Goal: Information Seeking & Learning: Learn about a topic

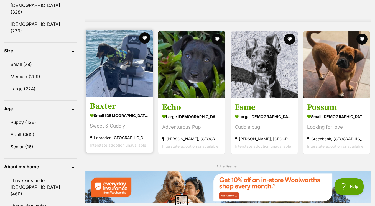
scroll to position [586, 0]
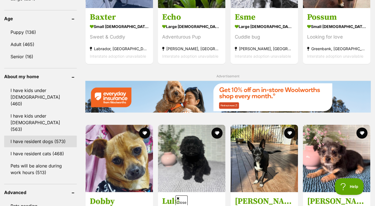
click at [54, 136] on link "I have resident dogs (573)" at bounding box center [40, 142] width 73 height 12
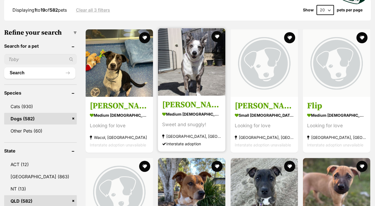
scroll to position [152, 0]
click at [189, 70] on img at bounding box center [191, 61] width 67 height 67
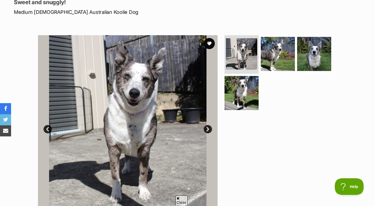
scroll to position [80, 0]
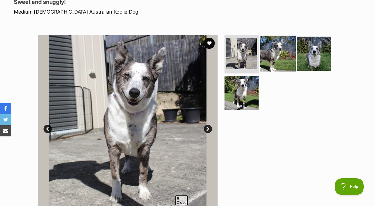
click at [267, 49] on img at bounding box center [278, 53] width 36 height 36
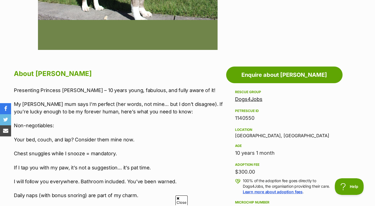
scroll to position [245, 0]
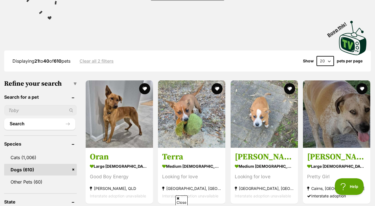
scroll to position [61, 0]
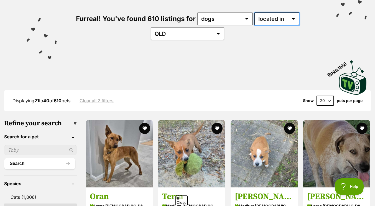
click at [271, 16] on select "available in located in" at bounding box center [276, 18] width 45 height 13
select select "enabled"
click at [254, 12] on select "available in located in" at bounding box center [276, 18] width 45 height 13
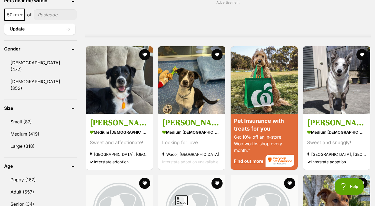
scroll to position [448, 0]
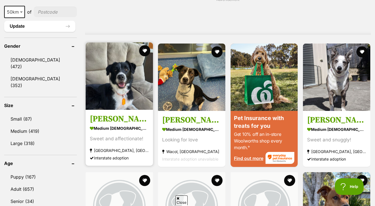
click at [117, 77] on img at bounding box center [119, 75] width 67 height 67
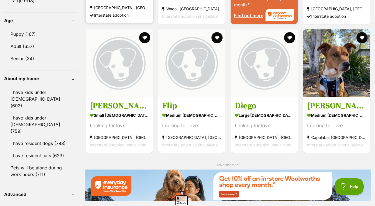
scroll to position [591, 0]
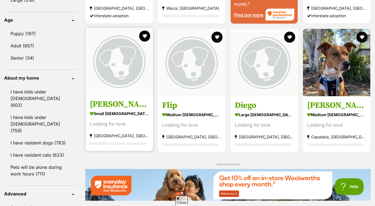
click at [111, 88] on img at bounding box center [119, 61] width 67 height 67
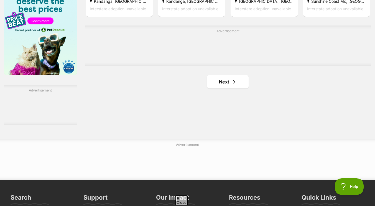
scroll to position [939, 0]
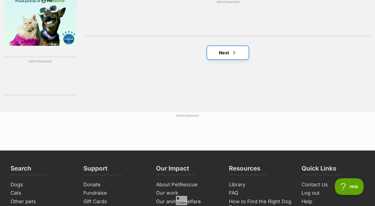
click at [229, 55] on link "Next" at bounding box center [228, 52] width 42 height 13
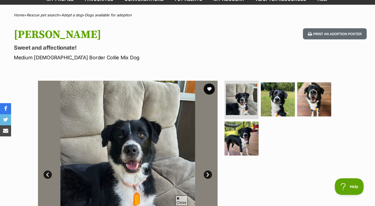
scroll to position [35, 0]
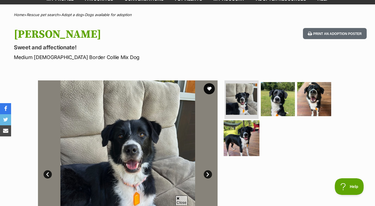
click at [250, 137] on img at bounding box center [242, 138] width 36 height 36
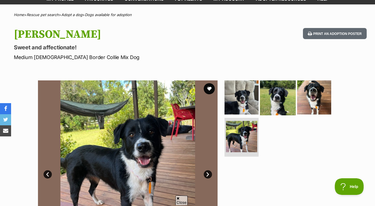
click at [271, 99] on img at bounding box center [278, 97] width 36 height 36
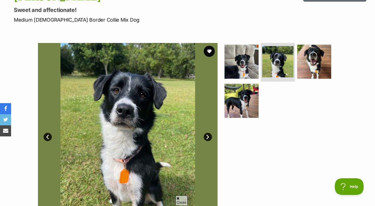
scroll to position [72, 0]
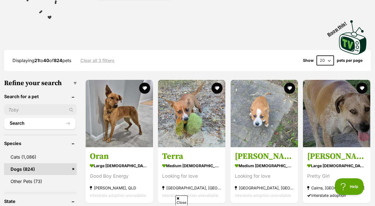
scroll to position [101, 0]
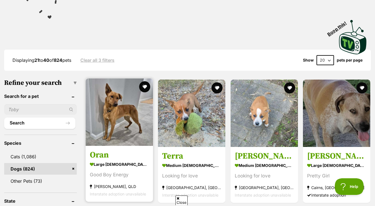
click at [126, 135] on img at bounding box center [119, 111] width 67 height 67
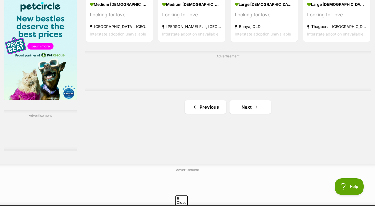
scroll to position [886, 0]
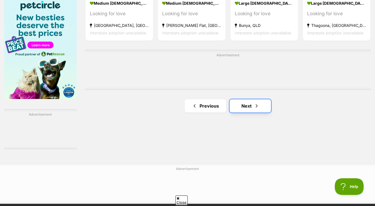
click at [248, 109] on link "Next" at bounding box center [250, 105] width 42 height 13
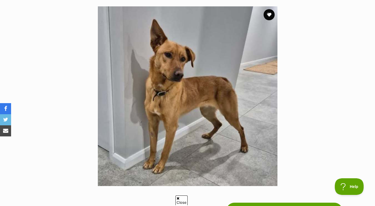
scroll to position [108, 0]
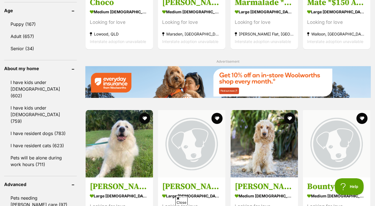
scroll to position [659, 0]
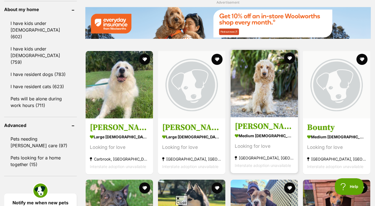
click at [271, 114] on img at bounding box center [264, 83] width 67 height 67
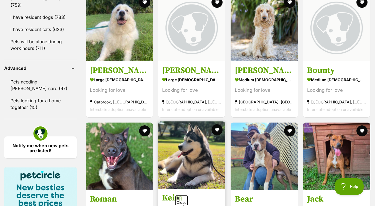
scroll to position [792, 0]
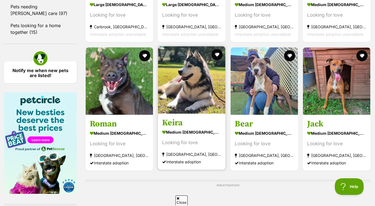
click at [203, 112] on img at bounding box center [191, 79] width 67 height 67
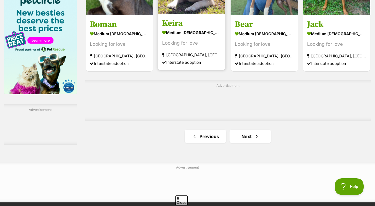
scroll to position [891, 0]
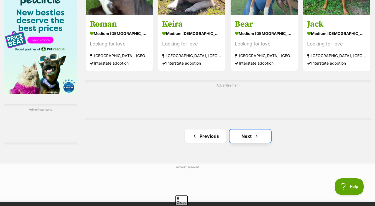
click at [248, 139] on link "Next" at bounding box center [250, 135] width 42 height 13
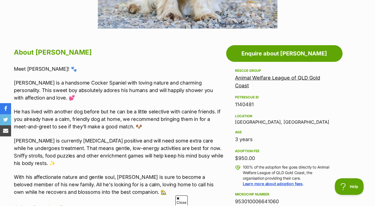
scroll to position [266, 0]
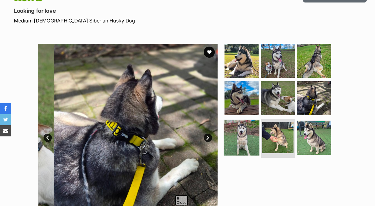
scroll to position [72, 0]
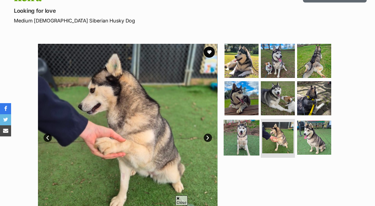
click at [244, 134] on img at bounding box center [242, 138] width 36 height 36
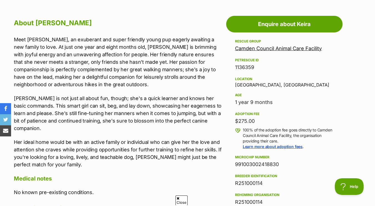
scroll to position [296, 0]
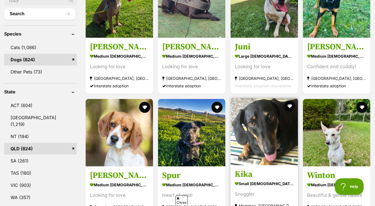
scroll to position [240, 0]
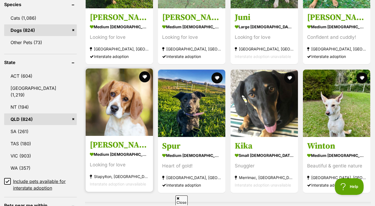
click at [134, 123] on img at bounding box center [119, 101] width 67 height 67
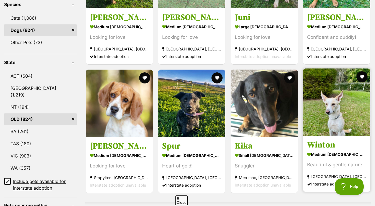
click at [307, 105] on img at bounding box center [336, 101] width 67 height 67
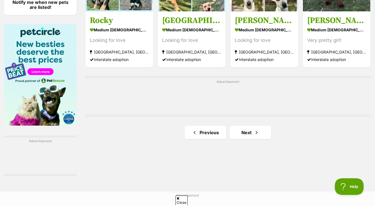
scroll to position [850, 0]
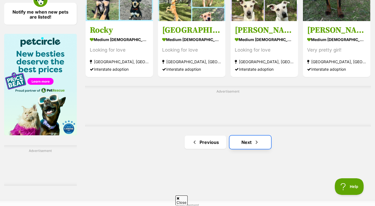
click at [257, 142] on span "Next page" at bounding box center [257, 142] width 6 height 7
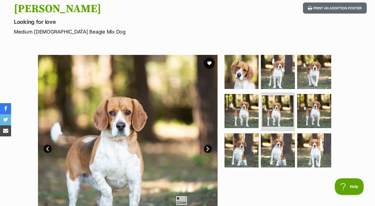
scroll to position [78, 0]
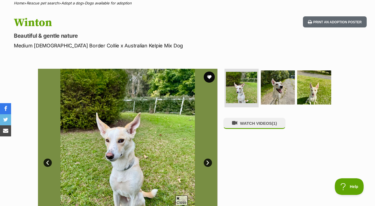
scroll to position [47, 0]
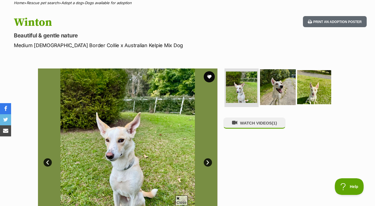
click at [277, 82] on img at bounding box center [278, 87] width 36 height 36
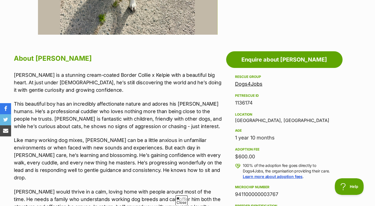
scroll to position [308, 0]
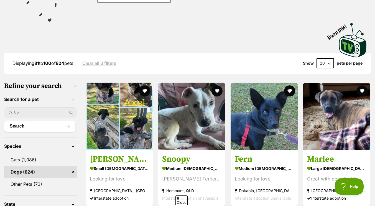
scroll to position [107, 0]
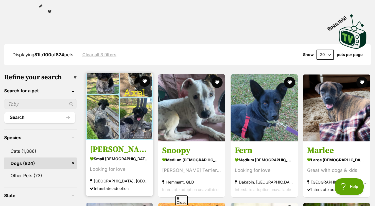
click at [121, 107] on img at bounding box center [119, 106] width 67 height 67
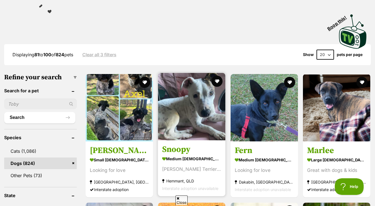
click at [192, 105] on img at bounding box center [191, 106] width 67 height 67
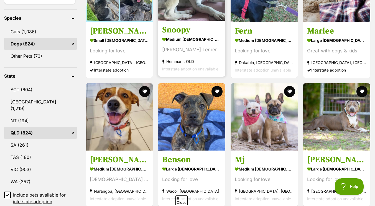
scroll to position [251, 0]
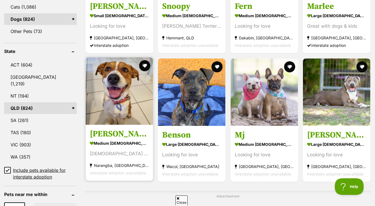
click at [135, 115] on img at bounding box center [119, 90] width 67 height 67
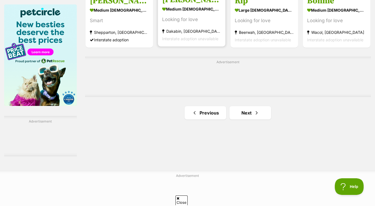
scroll to position [880, 0]
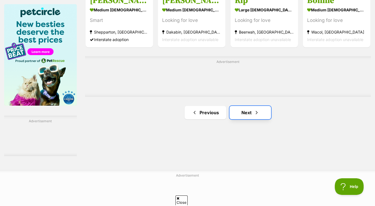
click at [240, 112] on link "Next" at bounding box center [250, 112] width 42 height 13
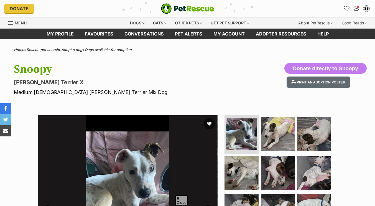
click at [275, 117] on img at bounding box center [278, 134] width 34 height 34
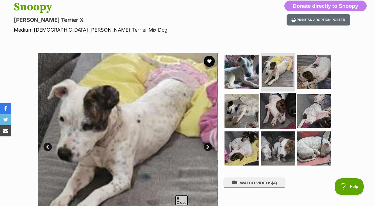
click at [267, 109] on img at bounding box center [278, 111] width 36 height 36
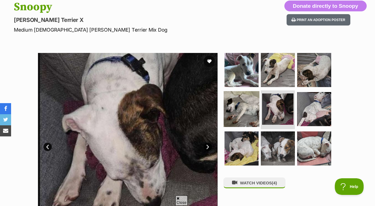
click at [246, 114] on img at bounding box center [242, 109] width 36 height 36
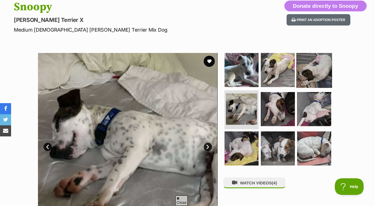
click at [317, 71] on img at bounding box center [314, 70] width 36 height 36
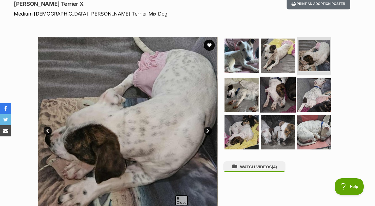
scroll to position [79, 0]
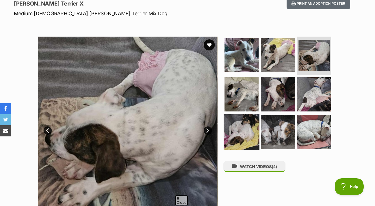
click at [249, 123] on img at bounding box center [242, 132] width 36 height 36
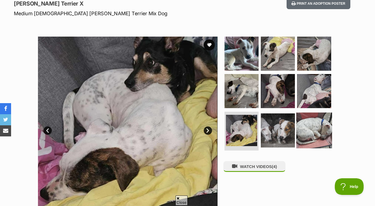
click at [314, 123] on img at bounding box center [314, 131] width 36 height 36
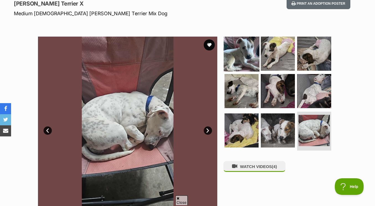
click at [243, 51] on img at bounding box center [242, 53] width 36 height 36
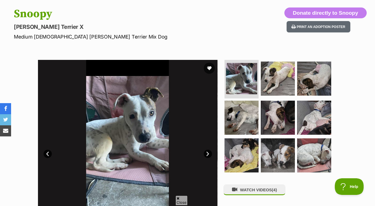
scroll to position [55, 0]
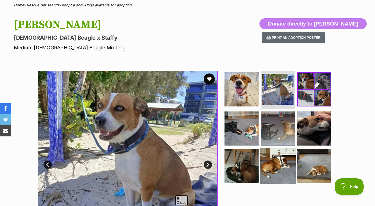
click at [275, 175] on img at bounding box center [278, 166] width 36 height 36
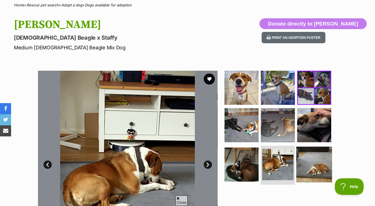
click at [313, 162] on img at bounding box center [314, 165] width 36 height 36
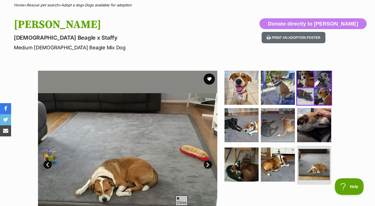
click at [318, 95] on img at bounding box center [314, 88] width 36 height 36
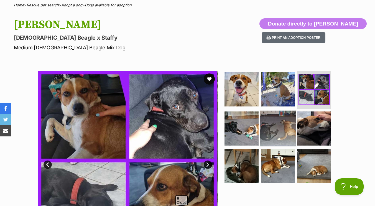
click at [281, 140] on img at bounding box center [278, 129] width 36 height 36
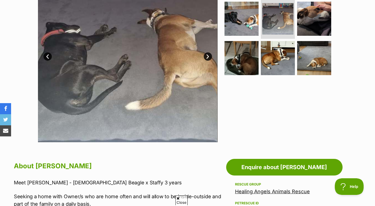
scroll to position [153, 0]
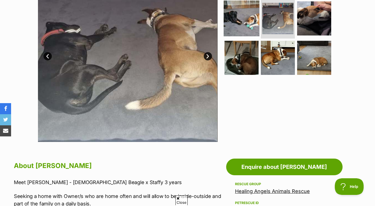
click at [237, 30] on img at bounding box center [242, 19] width 36 height 36
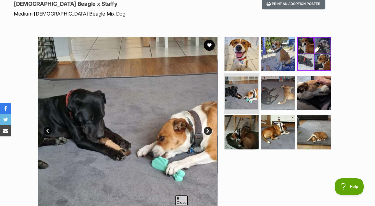
scroll to position [78, 0]
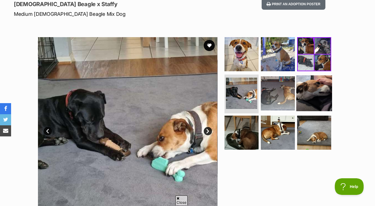
click at [322, 87] on img at bounding box center [314, 93] width 36 height 36
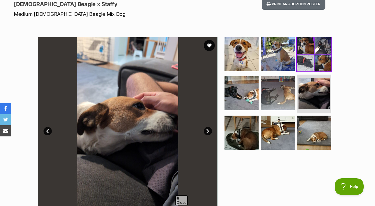
click at [306, 50] on img at bounding box center [314, 54] width 36 height 36
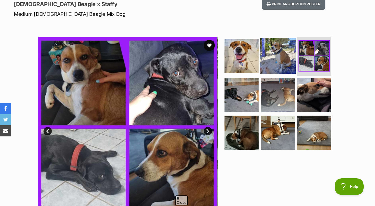
click at [273, 55] on img at bounding box center [278, 56] width 36 height 36
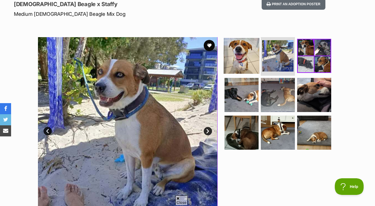
click at [242, 57] on img at bounding box center [242, 56] width 36 height 36
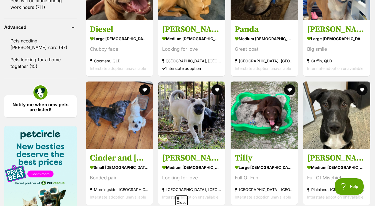
scroll to position [773, 0]
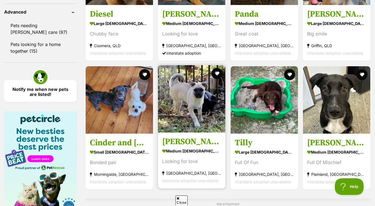
click at [187, 131] on img at bounding box center [191, 98] width 67 height 67
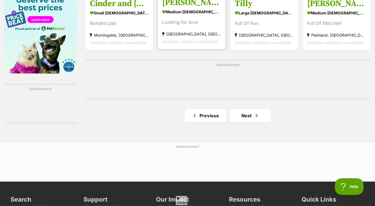
scroll to position [931, 0]
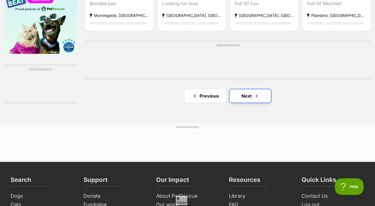
click at [257, 96] on span "Next page" at bounding box center [257, 96] width 6 height 7
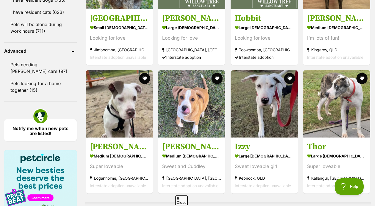
scroll to position [877, 0]
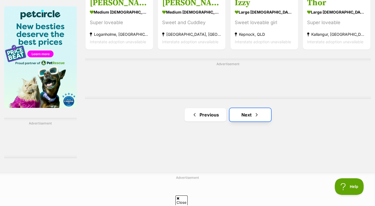
click at [244, 114] on link "Next" at bounding box center [250, 114] width 42 height 13
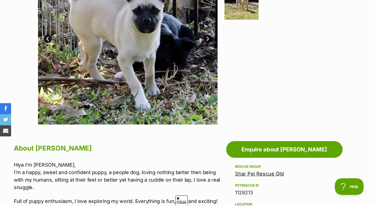
scroll to position [175, 0]
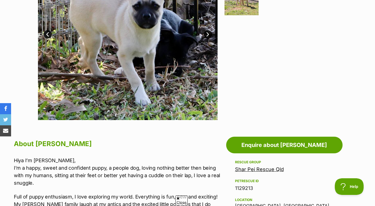
click at [244, 172] on link "Shar Pei Rescue Qld" at bounding box center [259, 169] width 49 height 6
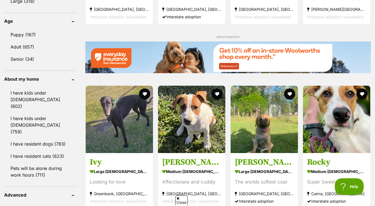
scroll to position [647, 0]
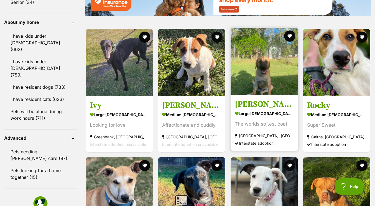
click at [255, 97] on article "[PERSON_NAME] large [DEMOGRAPHIC_DATA] Dog The worlds softest coat [GEOGRAPHIC_…" at bounding box center [264, 89] width 68 height 124
click at [252, 83] on img at bounding box center [264, 61] width 67 height 67
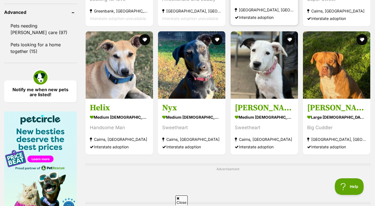
scroll to position [849, 0]
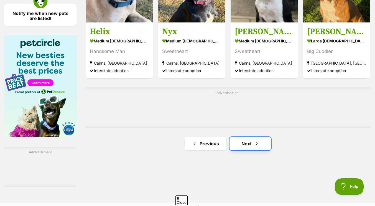
click at [245, 139] on link "Next" at bounding box center [250, 143] width 42 height 13
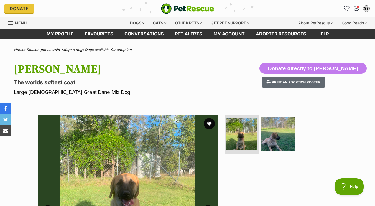
scroll to position [86, 0]
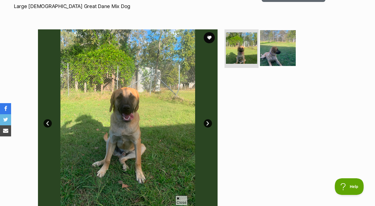
click at [267, 60] on img at bounding box center [278, 48] width 36 height 36
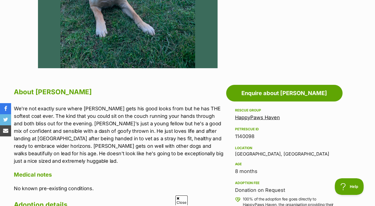
scroll to position [227, 0]
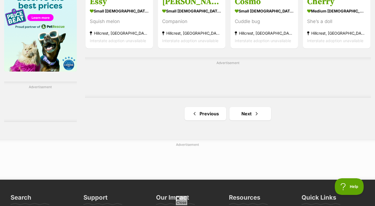
scroll to position [914, 0]
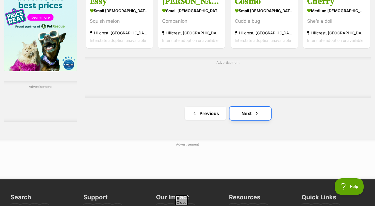
click at [238, 111] on link "Next" at bounding box center [250, 113] width 42 height 13
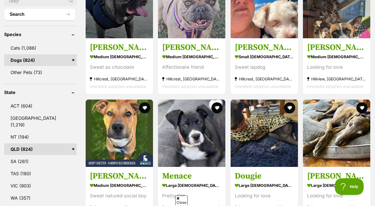
scroll to position [212, 0]
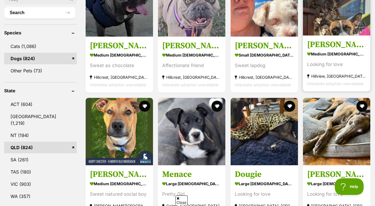
click at [331, 47] on h3 "[PERSON_NAME]" at bounding box center [336, 44] width 59 height 11
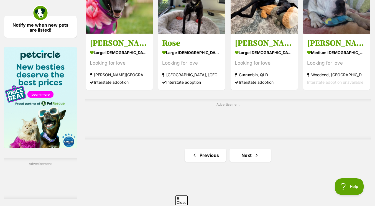
scroll to position [840, 0]
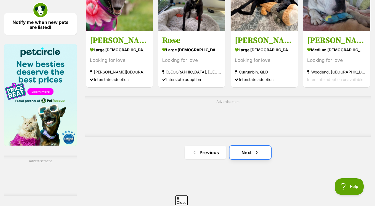
click at [249, 151] on link "Next" at bounding box center [250, 152] width 42 height 13
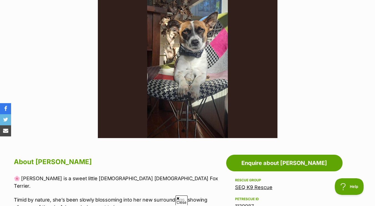
scroll to position [156, 0]
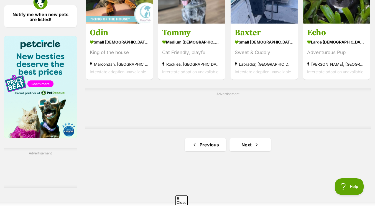
scroll to position [848, 0]
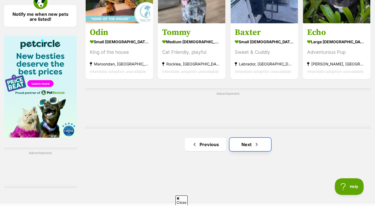
click at [242, 143] on link "Next" at bounding box center [250, 144] width 42 height 13
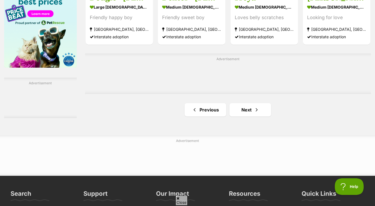
scroll to position [918, 0]
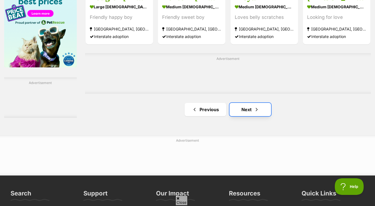
click at [247, 115] on link "Next" at bounding box center [250, 109] width 42 height 13
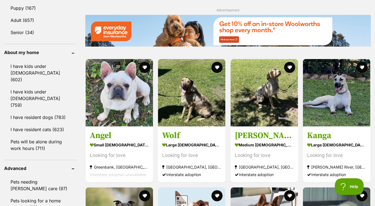
scroll to position [617, 0]
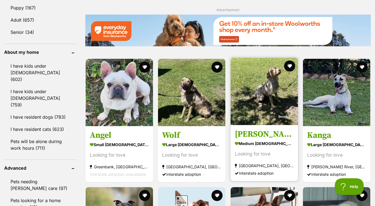
click at [247, 134] on h3 "[PERSON_NAME]" at bounding box center [264, 134] width 59 height 11
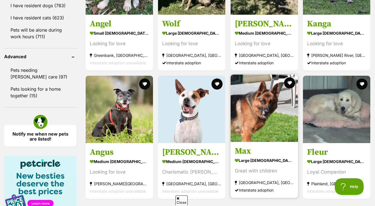
scroll to position [730, 0]
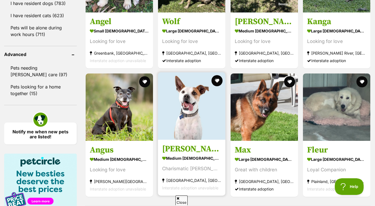
click at [197, 130] on img at bounding box center [191, 105] width 67 height 67
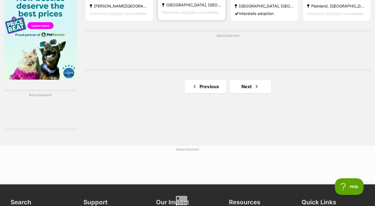
scroll to position [907, 0]
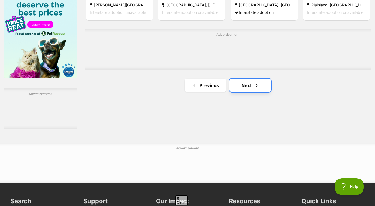
click at [247, 86] on link "Next" at bounding box center [250, 85] width 42 height 13
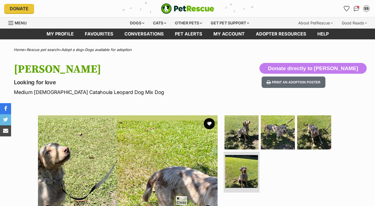
scroll to position [52, 0]
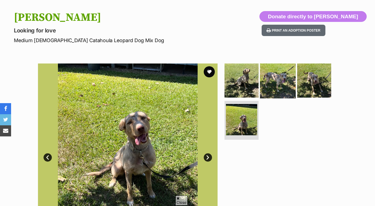
click at [270, 92] on img at bounding box center [278, 80] width 36 height 36
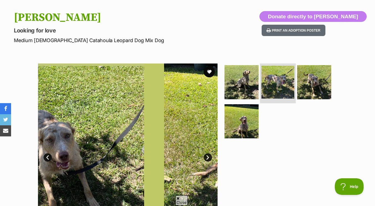
scroll to position [0, 0]
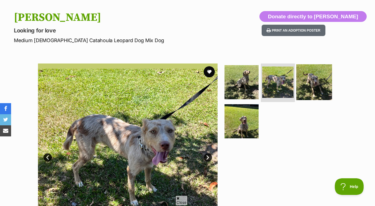
click at [304, 88] on img at bounding box center [314, 82] width 36 height 36
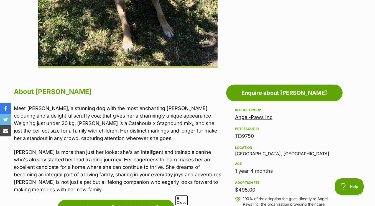
scroll to position [155, 0]
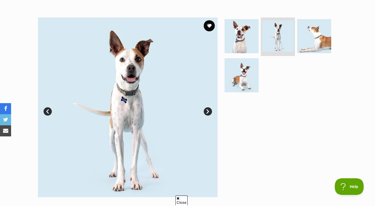
scroll to position [58, 0]
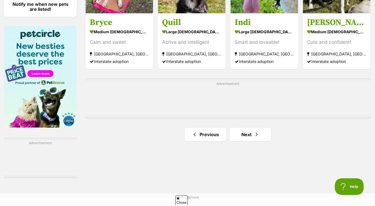
scroll to position [858, 0]
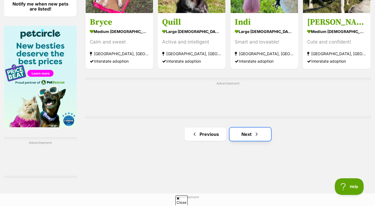
click at [245, 138] on link "Next" at bounding box center [250, 133] width 42 height 13
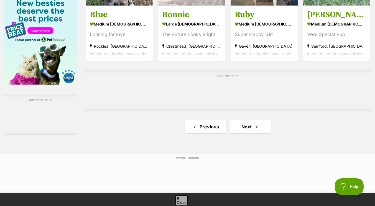
scroll to position [902, 0]
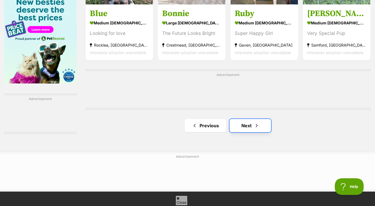
click at [258, 126] on span "Next page" at bounding box center [257, 125] width 6 height 7
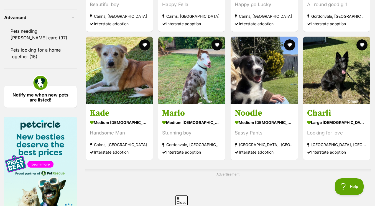
scroll to position [777, 0]
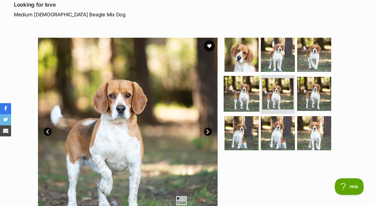
click at [254, 91] on img at bounding box center [242, 94] width 36 height 36
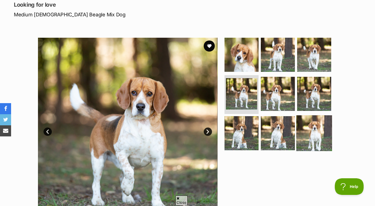
click at [310, 131] on img at bounding box center [314, 133] width 36 height 36
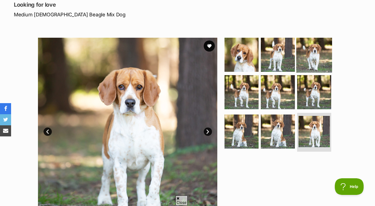
click at [311, 60] on img at bounding box center [314, 55] width 36 height 36
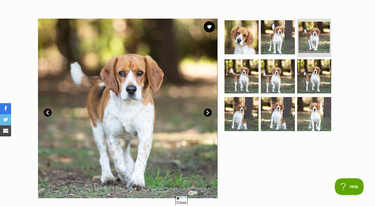
scroll to position [98, 0]
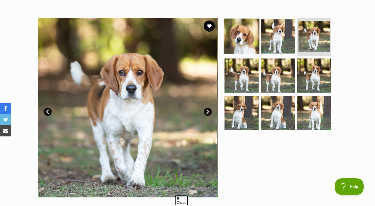
click at [250, 36] on img at bounding box center [242, 36] width 36 height 36
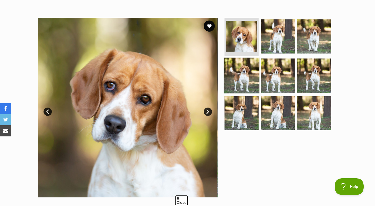
click at [244, 82] on img at bounding box center [242, 76] width 36 height 36
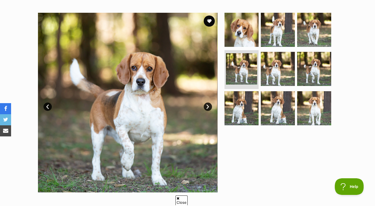
scroll to position [104, 0]
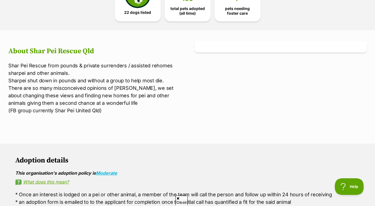
scroll to position [165, 0]
